Goal: Information Seeking & Learning: Learn about a topic

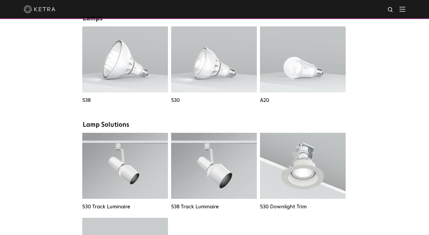
scroll to position [393, 0]
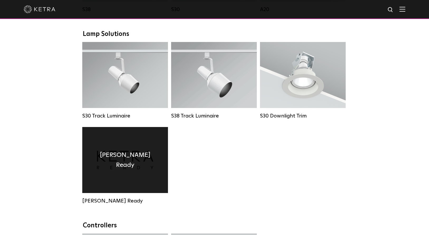
click at [141, 171] on div "Ketra Ready" at bounding box center [125, 160] width 86 height 66
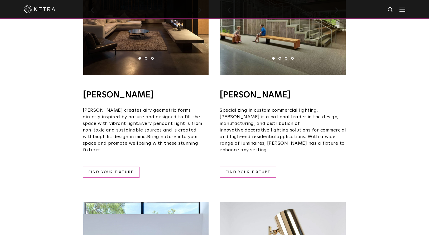
scroll to position [101, 0]
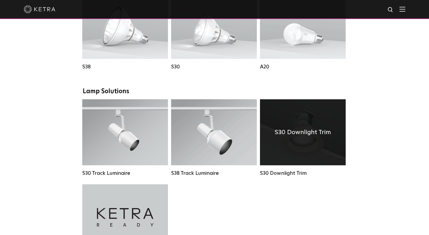
scroll to position [327, 0]
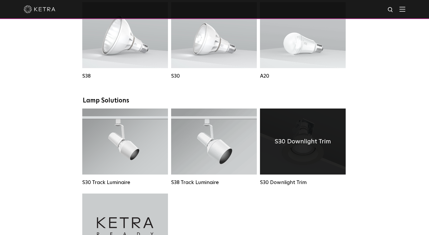
click at [315, 155] on div "S30 Downlight Trim" at bounding box center [303, 141] width 86 height 66
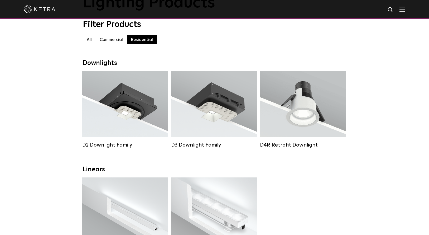
scroll to position [140, 0]
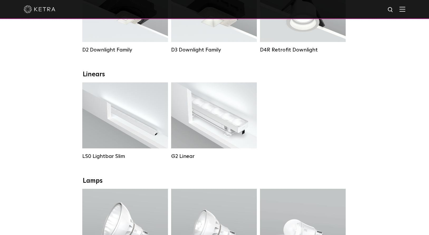
click at [330, 120] on div "LS0 Lightbar Slim Lumen Output: 200 / 350 Colors: White / Black Control: X96 Co…" at bounding box center [215, 124] width 268 height 85
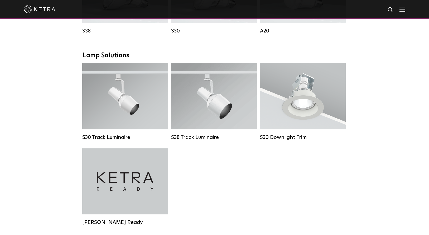
scroll to position [363, 0]
